Goal: Information Seeking & Learning: Learn about a topic

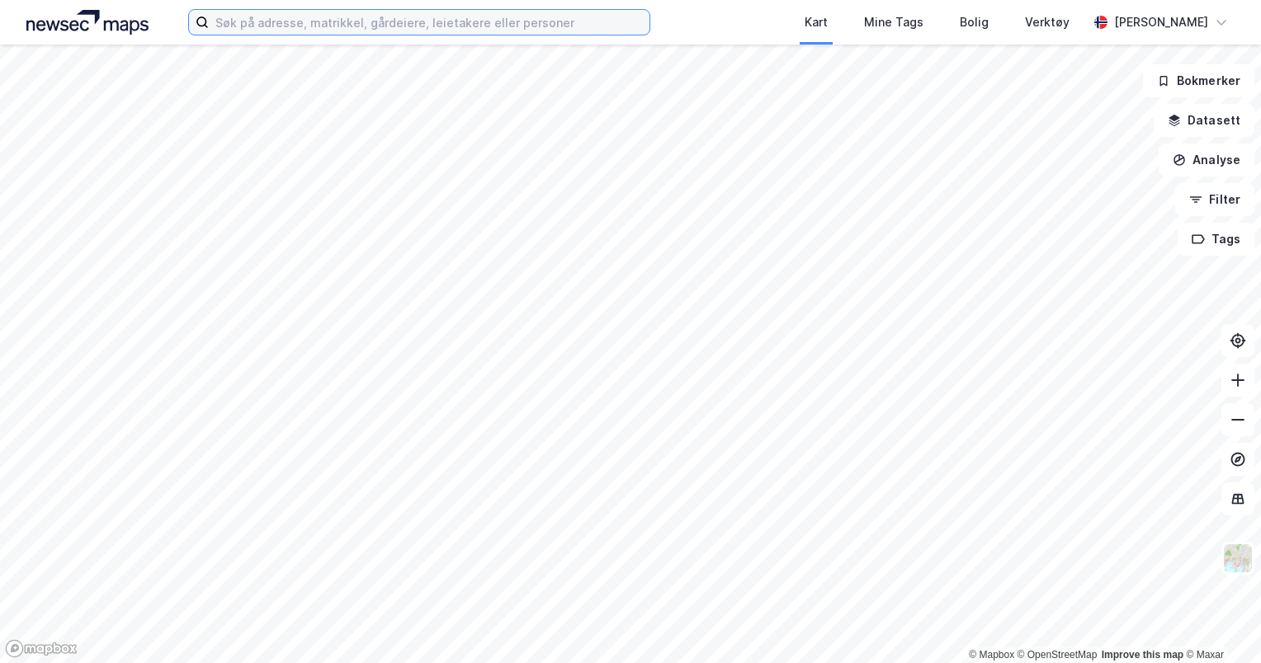
click at [413, 26] on input at bounding box center [429, 22] width 441 height 25
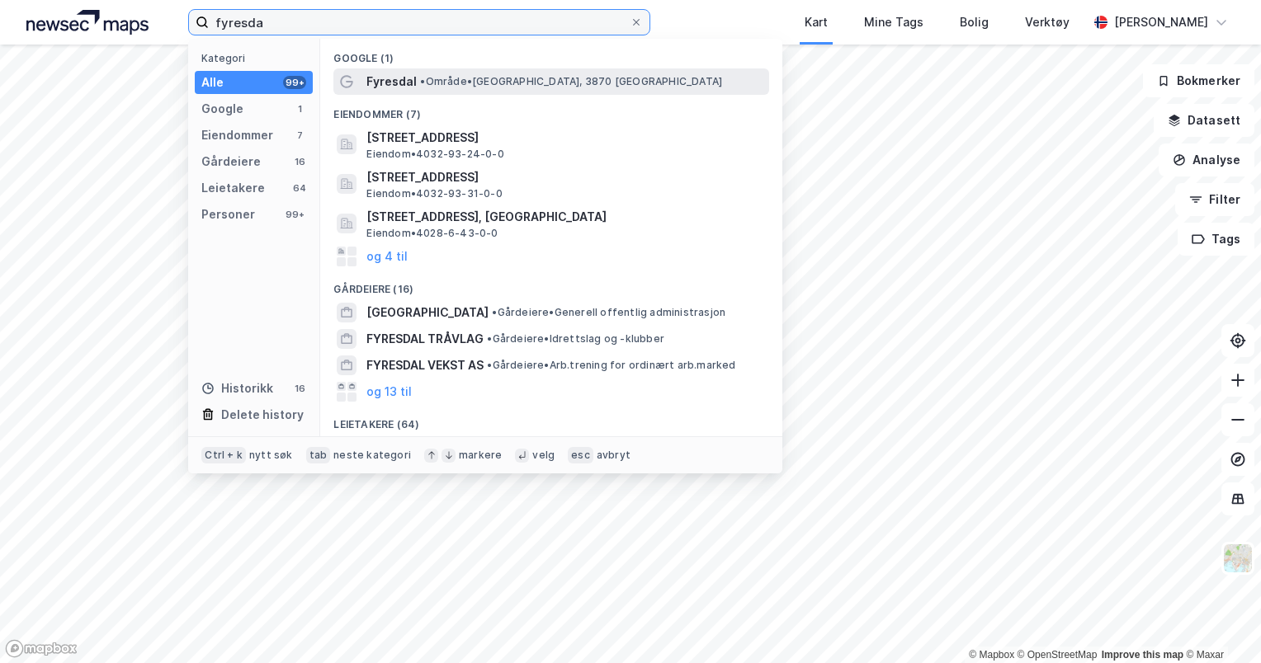
type input "fyresda"
click at [420, 86] on span "•" at bounding box center [422, 81] width 5 height 12
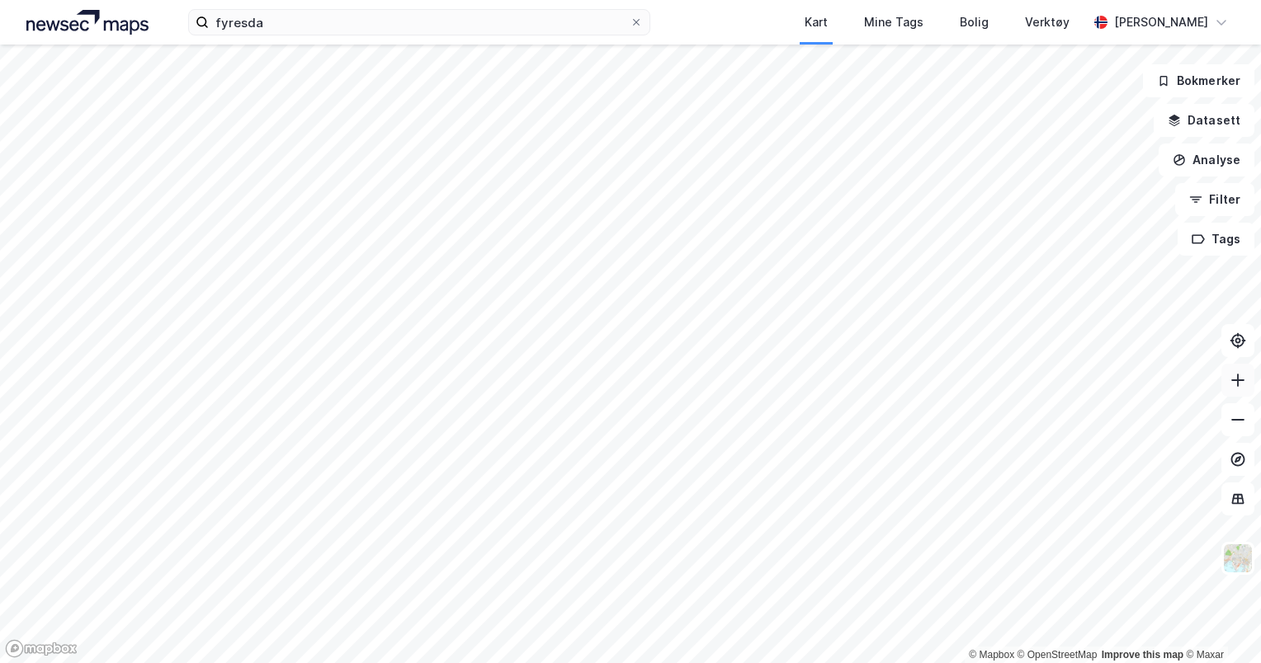
click at [1233, 386] on icon at bounding box center [1237, 380] width 17 height 17
click at [1236, 383] on icon at bounding box center [1237, 380] width 17 height 17
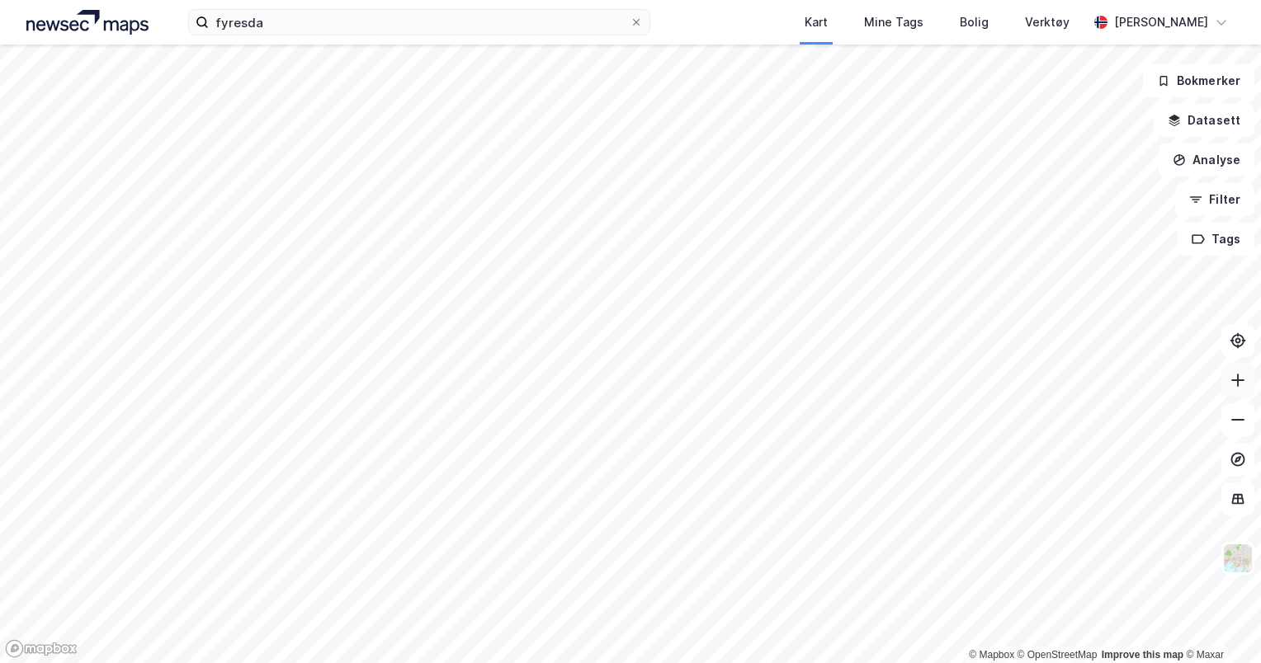
click at [1236, 383] on icon at bounding box center [1237, 380] width 17 height 17
